Goal: Information Seeking & Learning: Learn about a topic

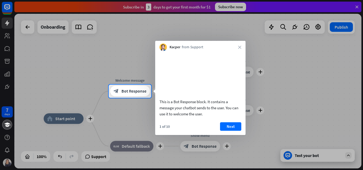
click at [232, 131] on button "Next" at bounding box center [230, 126] width 21 height 8
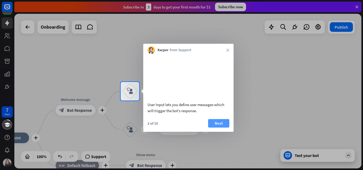
click at [223, 128] on button "Next" at bounding box center [218, 123] width 21 height 8
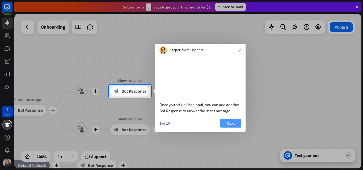
click at [228, 128] on button "Next" at bounding box center [230, 123] width 21 height 8
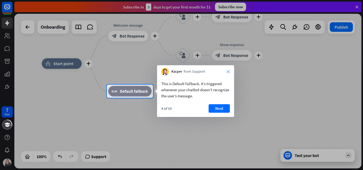
click at [228, 72] on icon "close" at bounding box center [227, 71] width 3 height 3
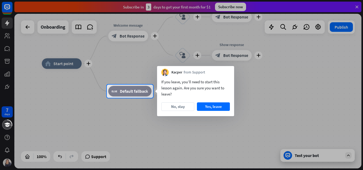
click at [237, 6] on div at bounding box center [181, 42] width 363 height 85
click at [180, 107] on button "No, stay" at bounding box center [177, 106] width 33 height 8
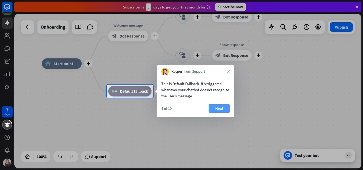
click at [229, 108] on button "Next" at bounding box center [218, 108] width 21 height 8
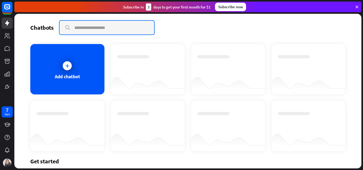
click at [85, 31] on input "text" at bounding box center [106, 28] width 94 height 14
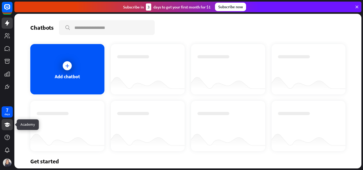
click at [7, 130] on link at bounding box center [7, 124] width 11 height 11
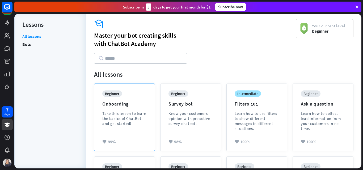
click at [118, 104] on div "Onboarding" at bounding box center [115, 104] width 26 height 6
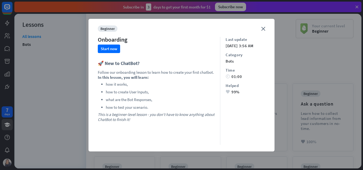
click at [265, 28] on div "close beginner Onboarding Start now 🚀 New to ChatBot? Follow our onboarding les…" at bounding box center [181, 85] width 186 height 133
click at [264, 26] on div "close beginner Onboarding Start now 🚀 New to ChatBot? Follow our onboarding les…" at bounding box center [181, 85] width 186 height 133
click at [263, 31] on div "close beginner Onboarding Start now 🚀 New to ChatBot? Follow our onboarding les…" at bounding box center [181, 85] width 186 height 133
click at [263, 29] on icon "close" at bounding box center [263, 29] width 4 height 4
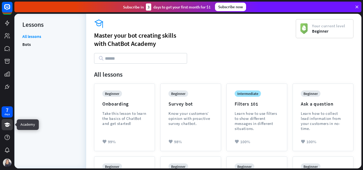
click at [4, 122] on link at bounding box center [7, 124] width 11 height 11
click at [7, 126] on icon at bounding box center [7, 125] width 6 height 4
